Goal: Register for event/course

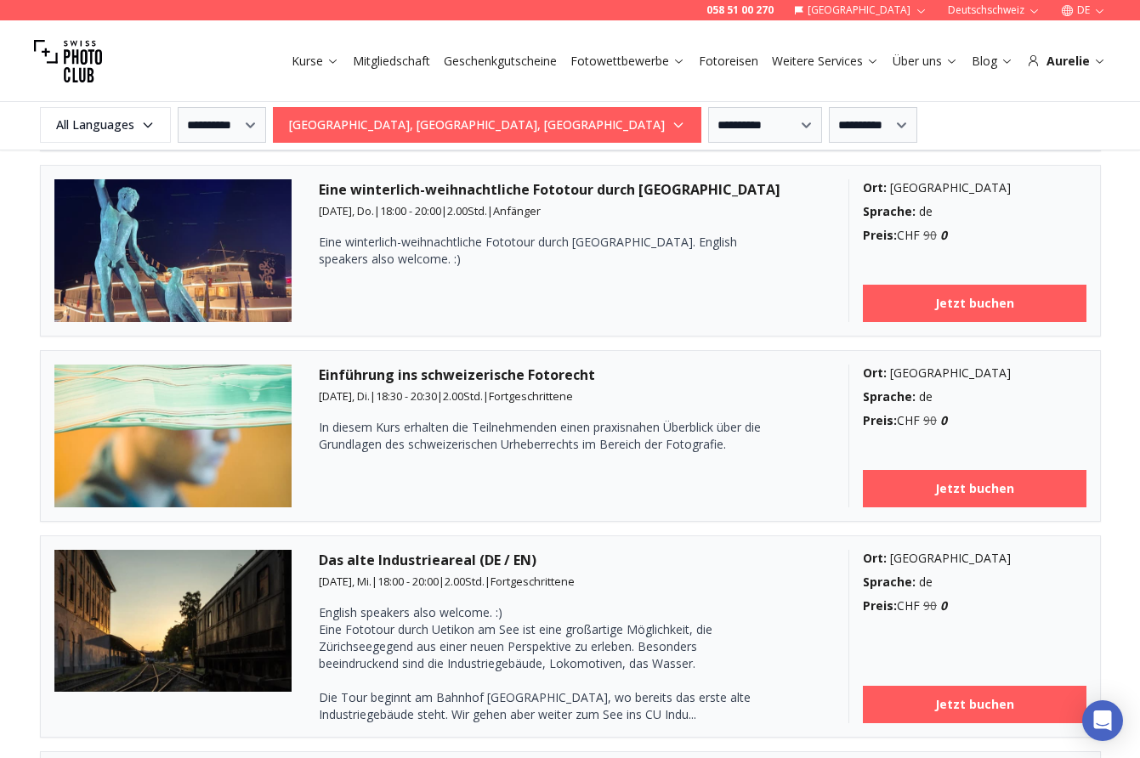
scroll to position [2821, 0]
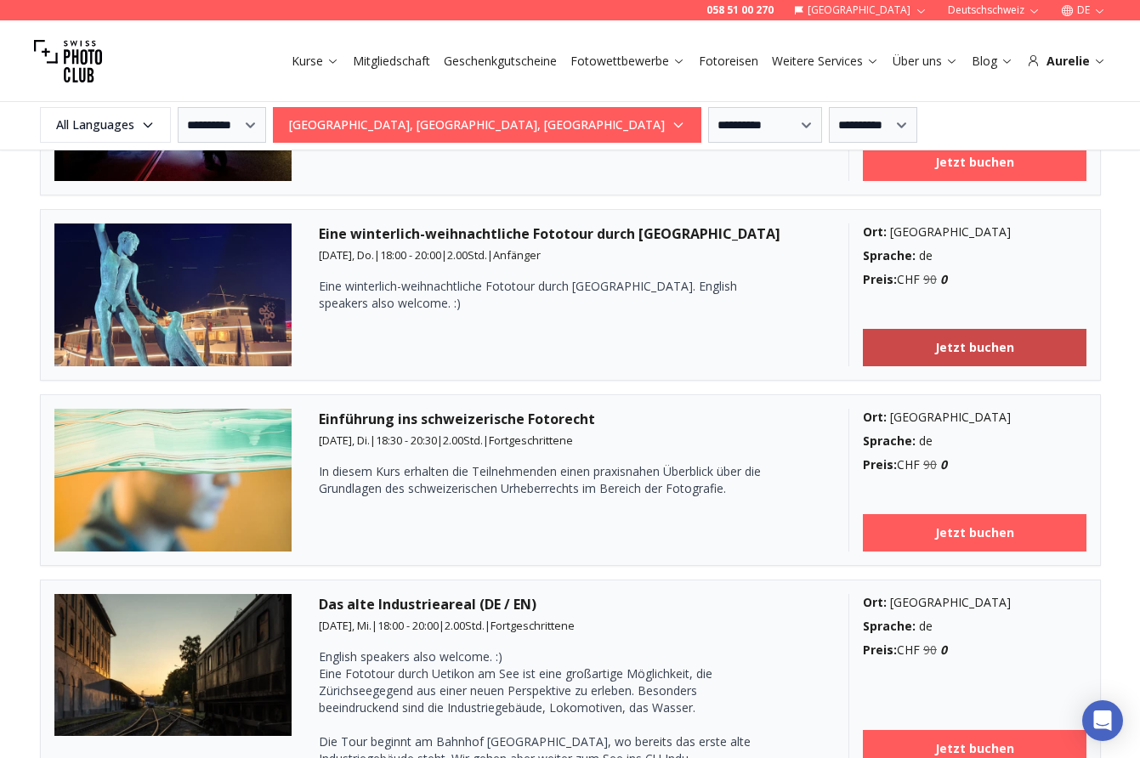
click at [898, 346] on link "Jetzt buchen" at bounding box center [975, 347] width 224 height 37
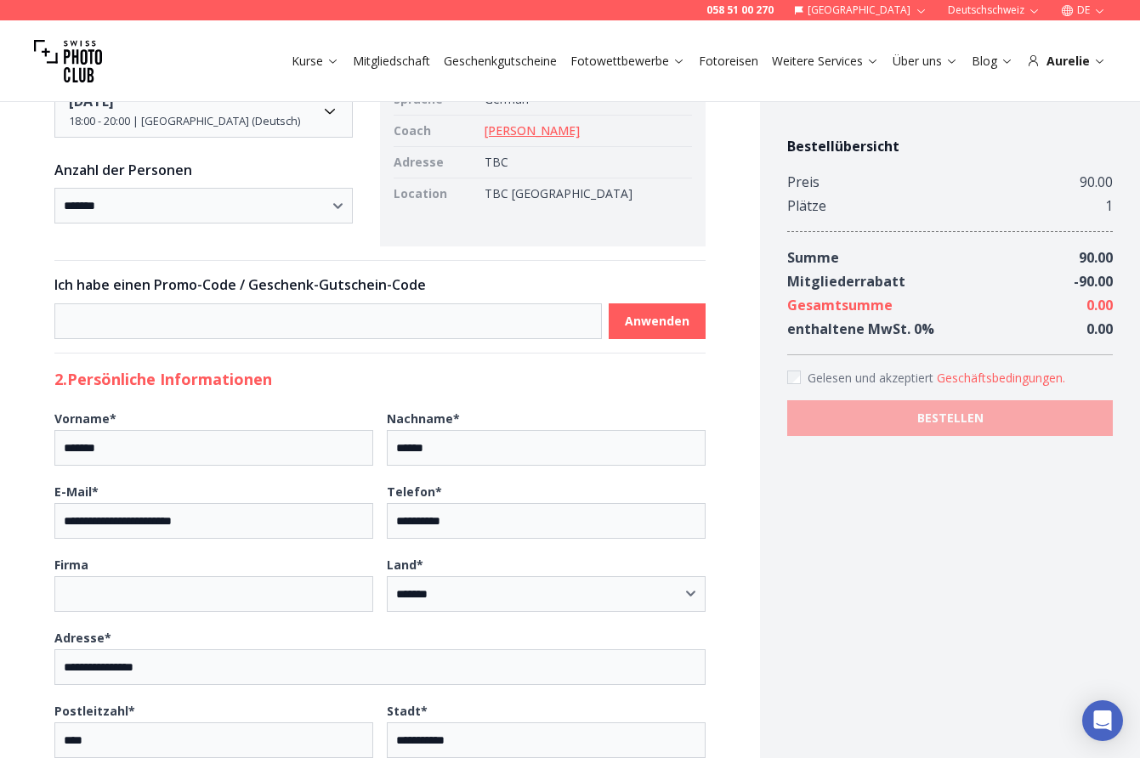
scroll to position [1771, 0]
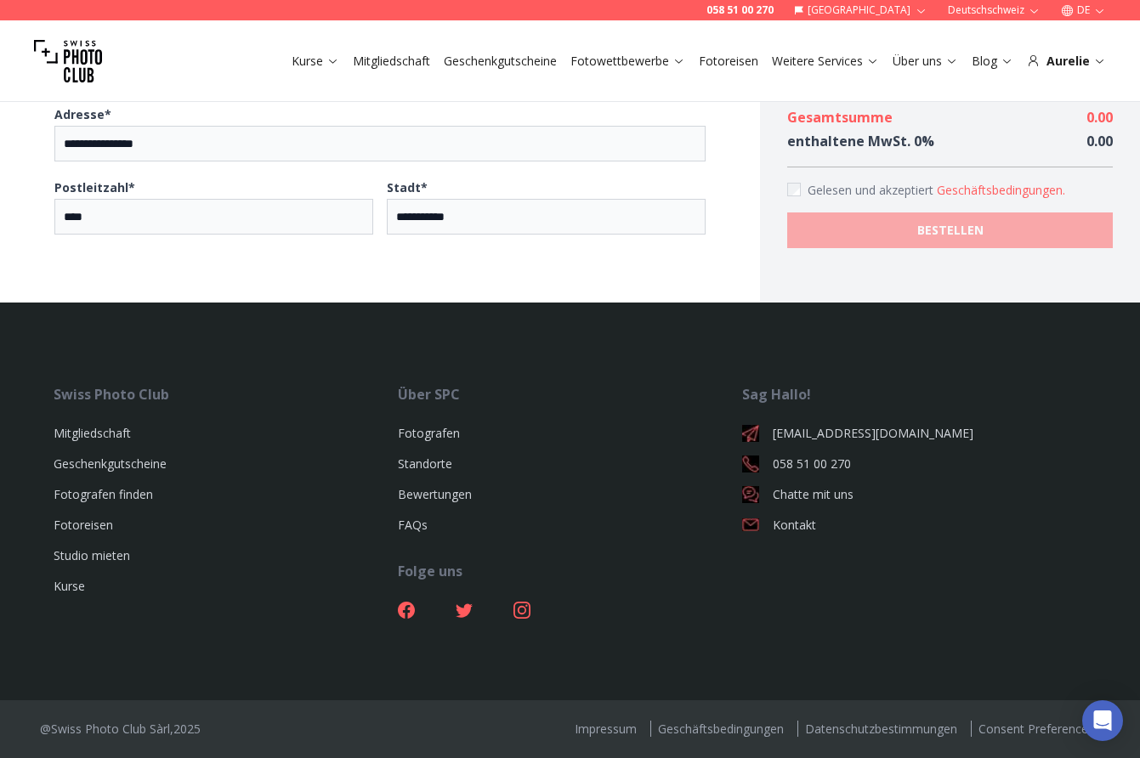
scroll to position [2340, 0]
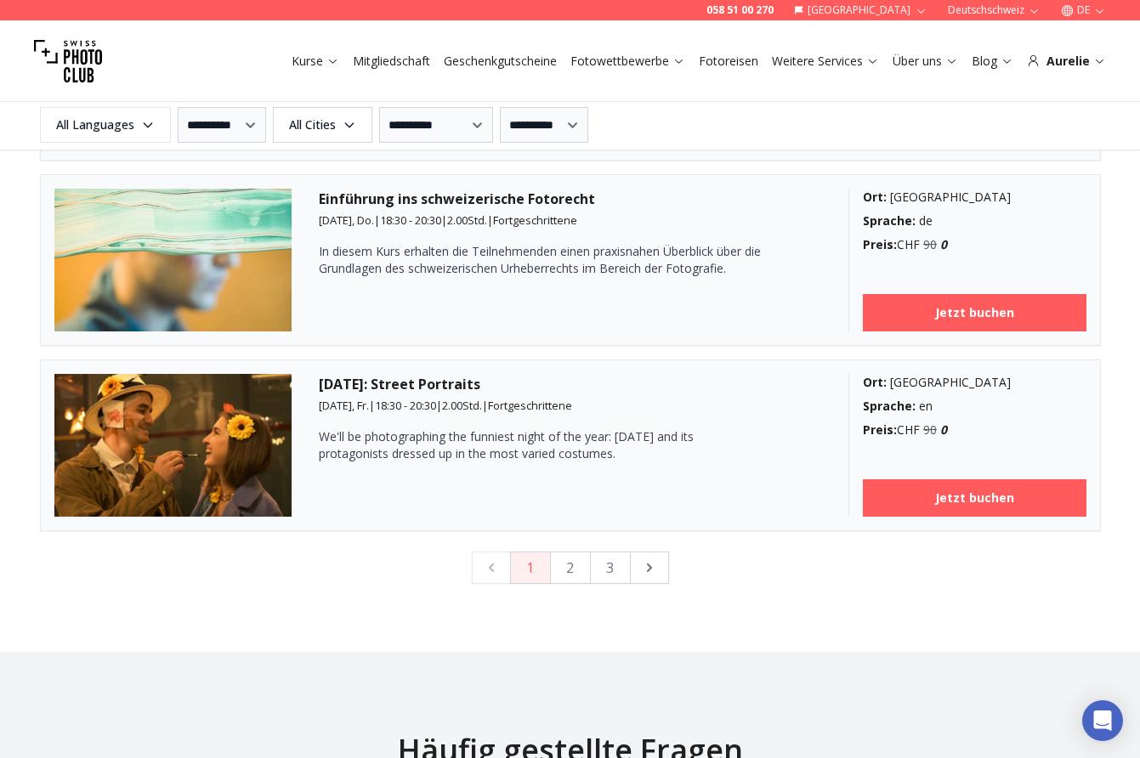
scroll to position [4507, 0]
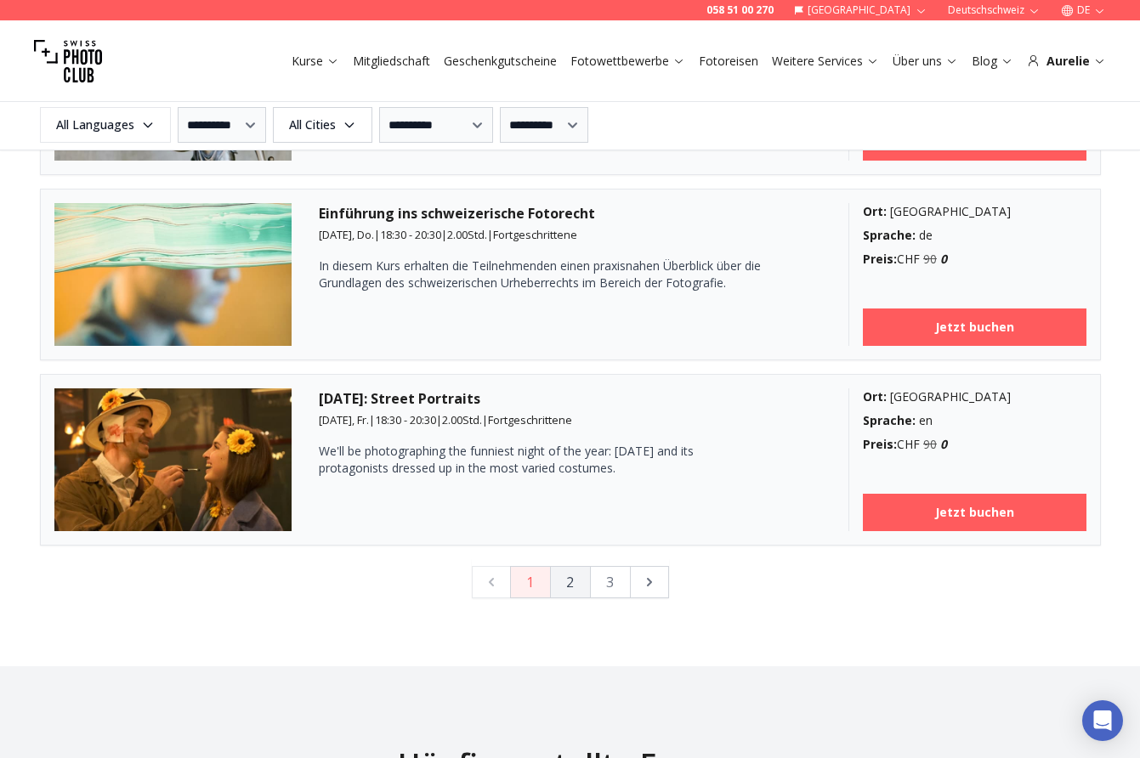
click at [565, 574] on button "2" at bounding box center [570, 582] width 41 height 32
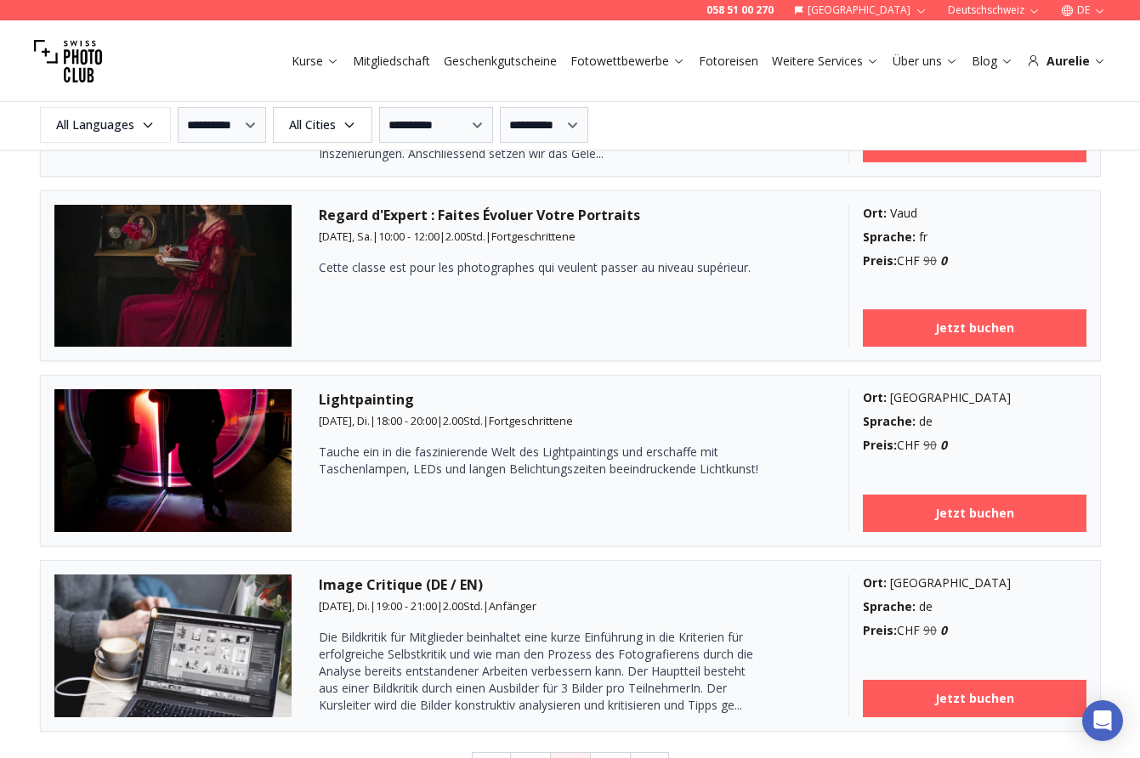
scroll to position [4321, 0]
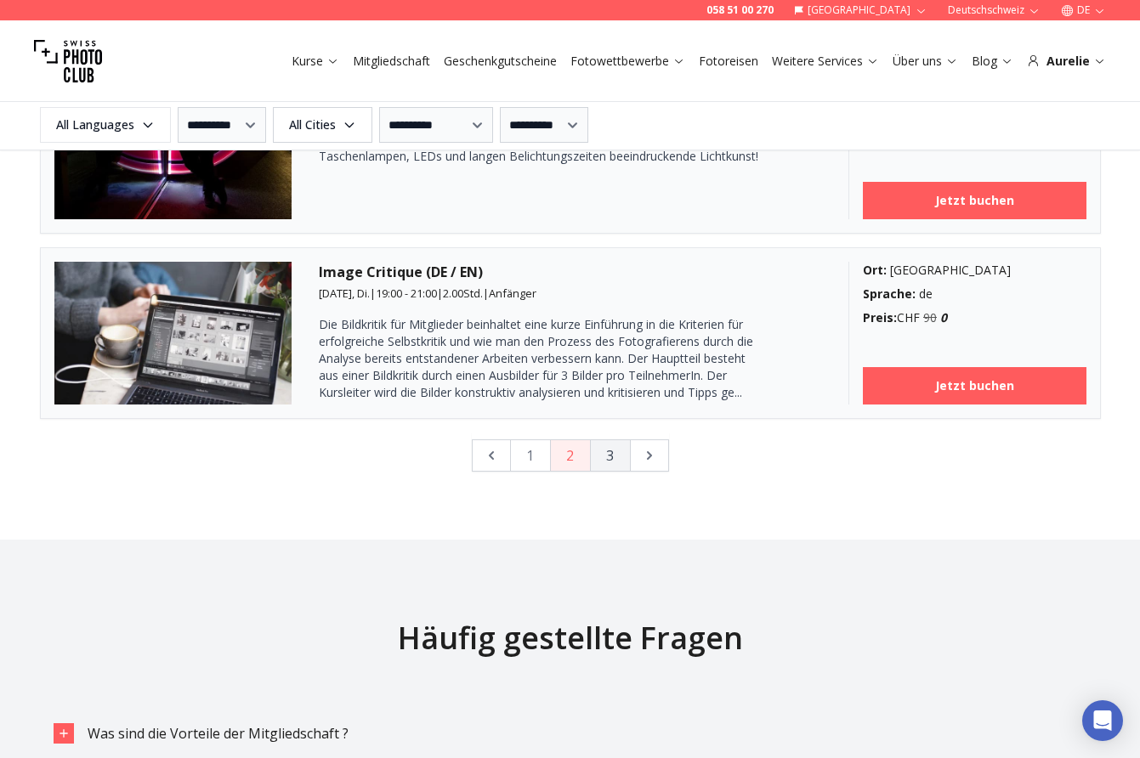
click at [614, 452] on button "3" at bounding box center [610, 456] width 41 height 32
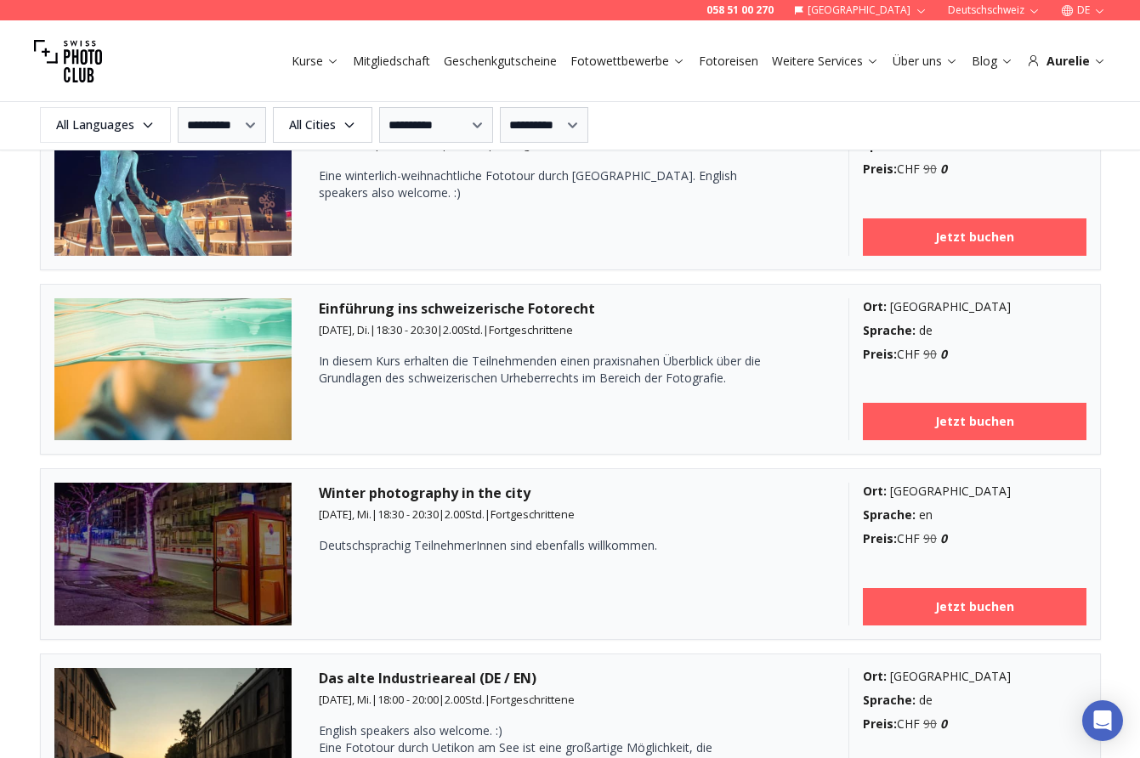
scroll to position [2364, 0]
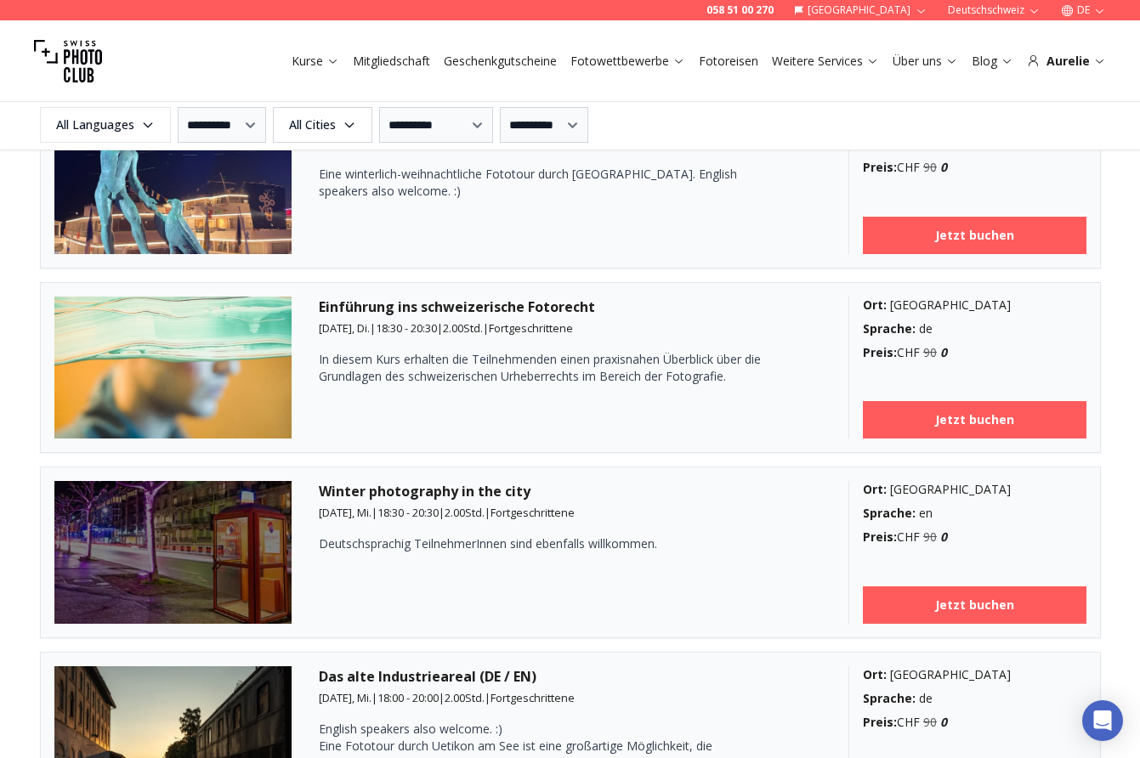
click at [614, 452] on article "Einführung ins schweizerische Fotorecht [DATE], Di. | 18:30 - 20:30 | 2.00 Std.…" at bounding box center [570, 368] width 1061 height 172
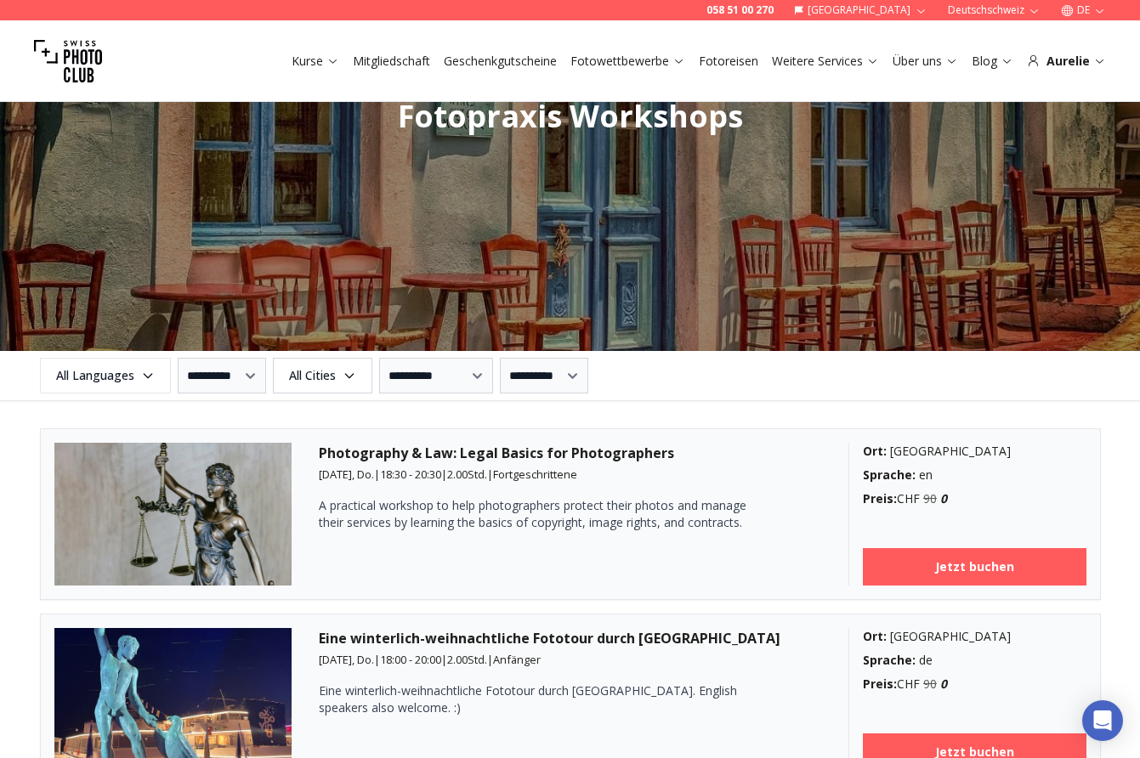
scroll to position [1844, 0]
